Goal: Information Seeking & Learning: Learn about a topic

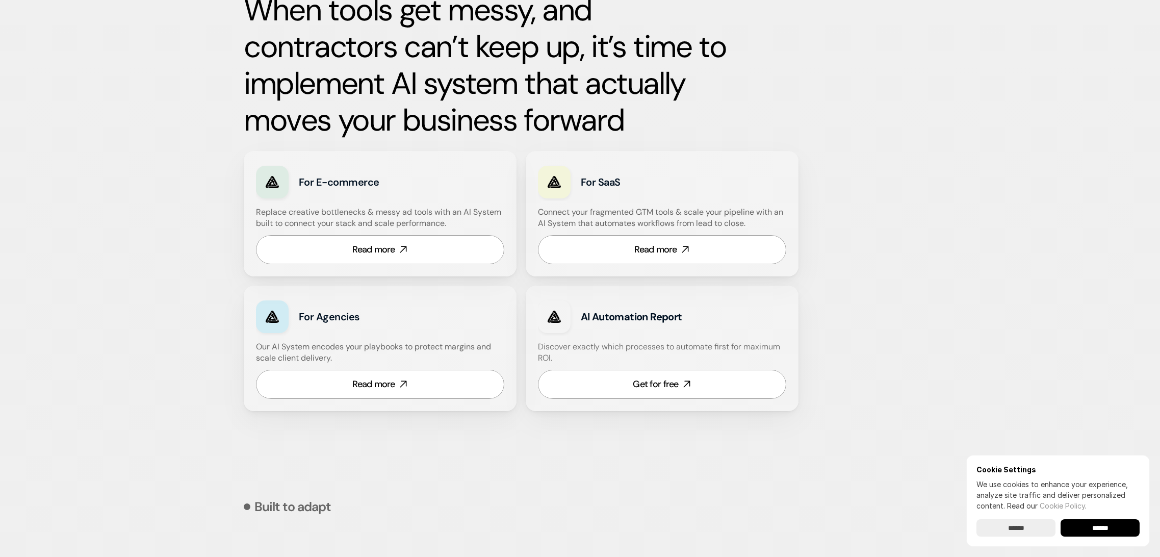
scroll to position [467, 0]
click at [712, 249] on link "Read more" at bounding box center [662, 249] width 248 height 29
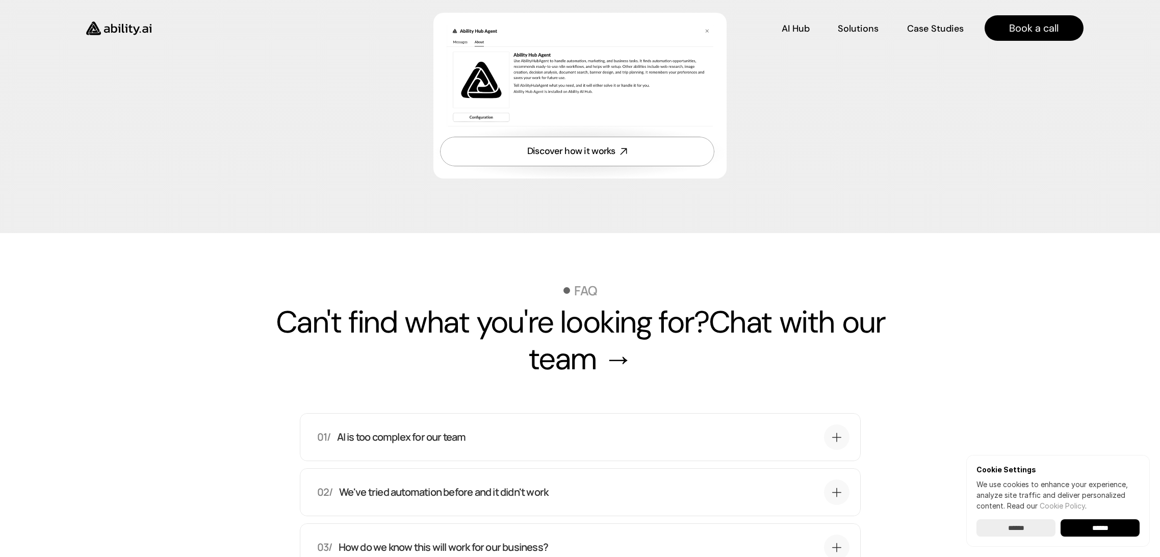
scroll to position [3059, 0]
click at [647, 166] on link "Discover how it works" at bounding box center [577, 151] width 274 height 29
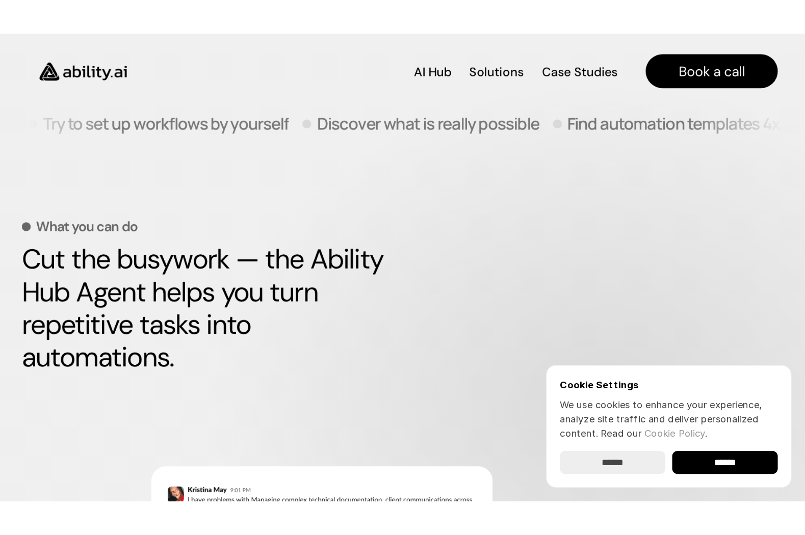
scroll to position [331, 0]
